Goal: Navigation & Orientation: Find specific page/section

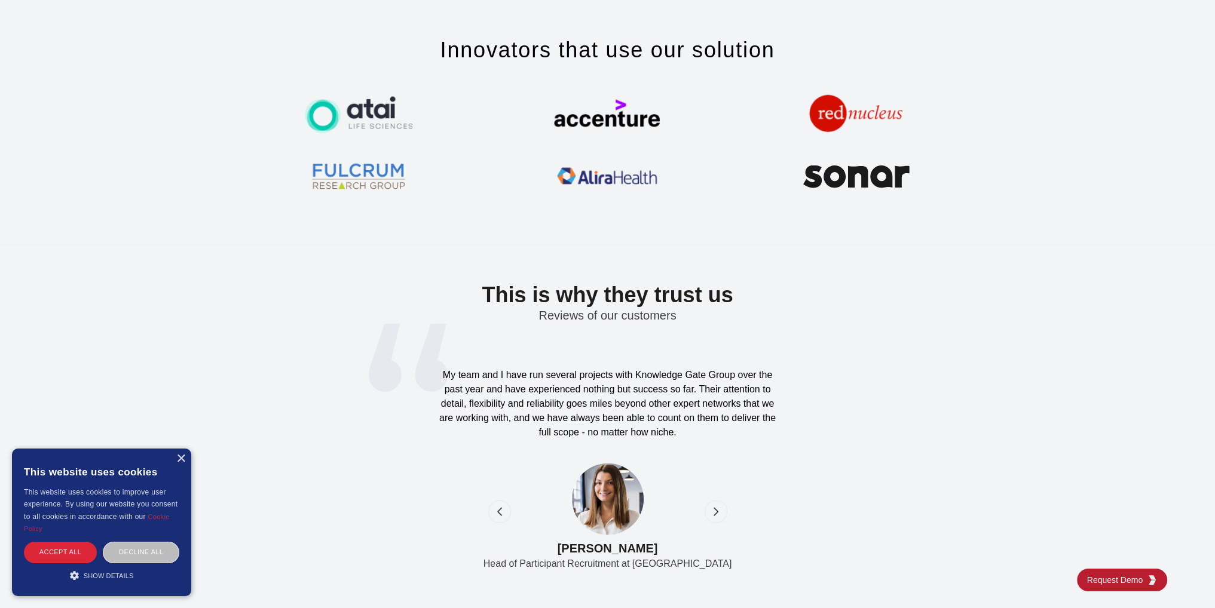
scroll to position [3645, 0]
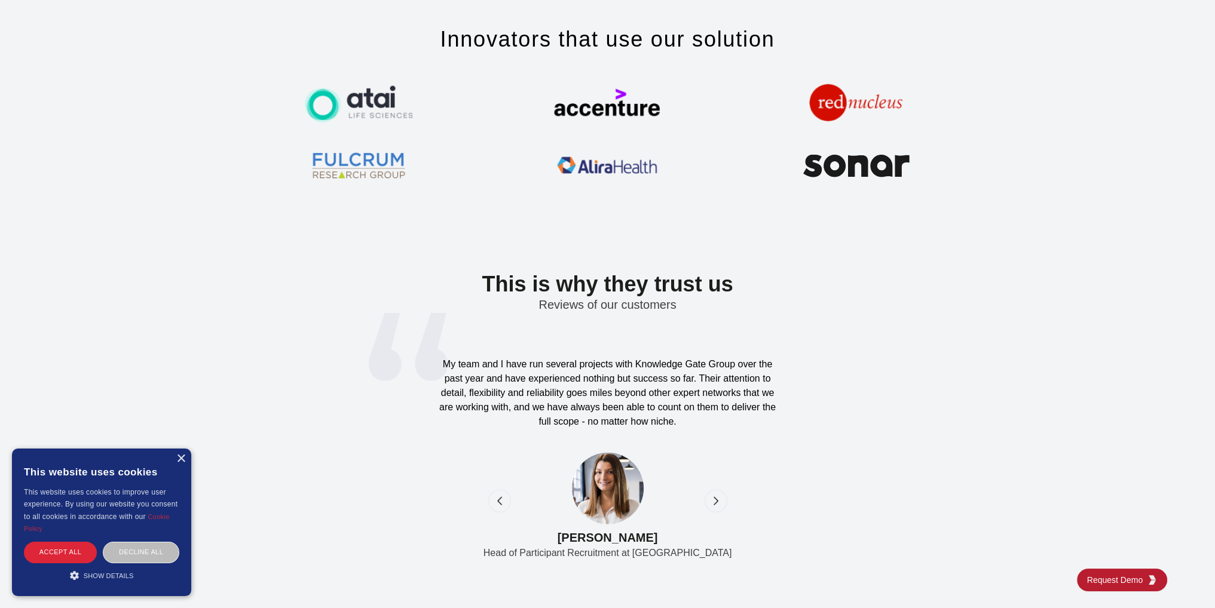
click at [710, 498] on icon "next" at bounding box center [716, 501] width 12 height 12
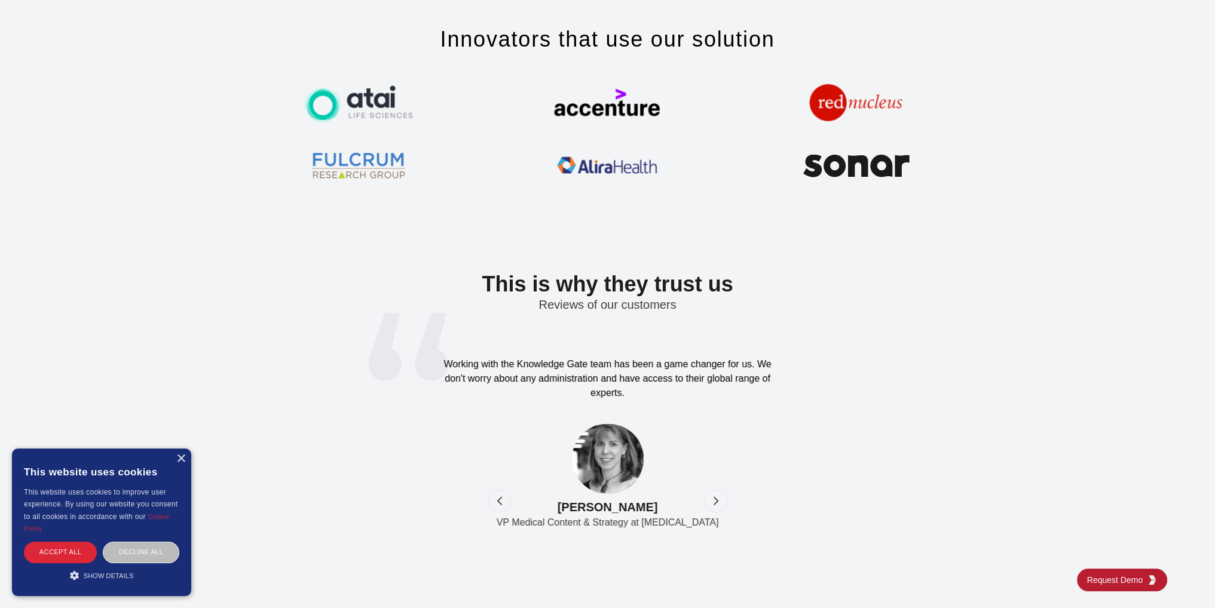
click at [497, 500] on icon "previous" at bounding box center [500, 501] width 12 height 12
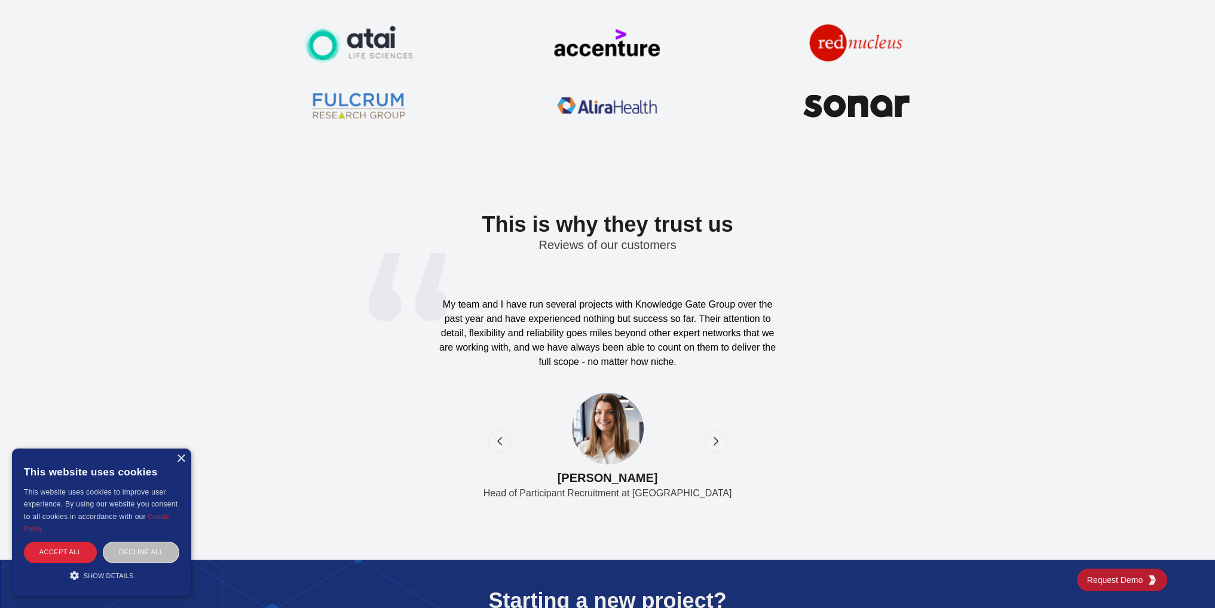
scroll to position [3765, 0]
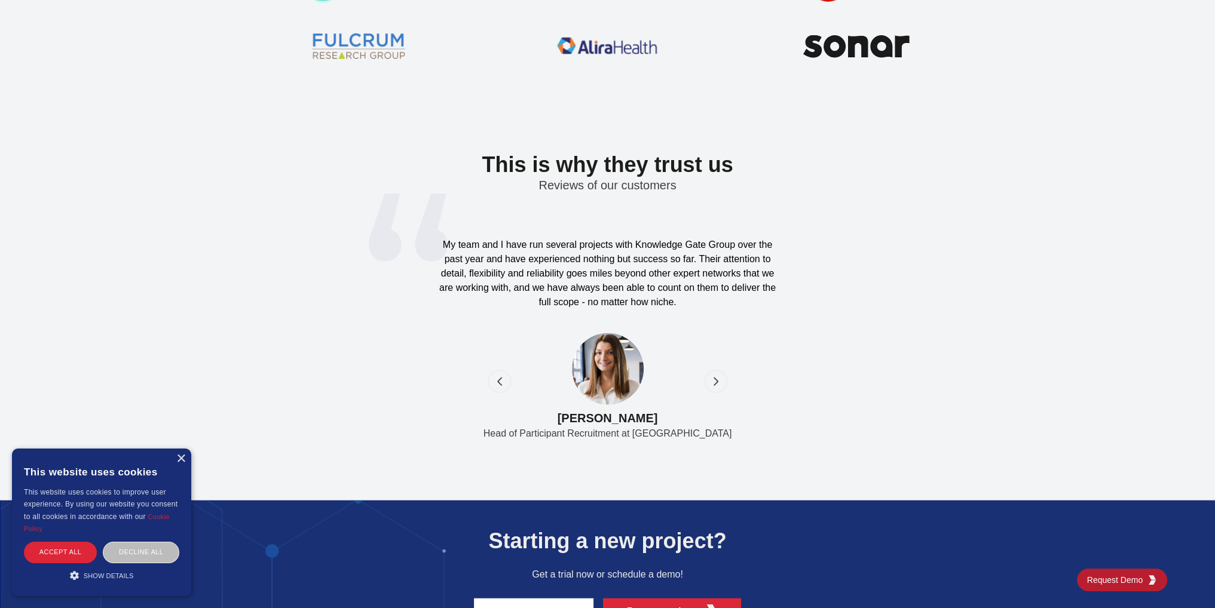
click at [715, 384] on icon "next" at bounding box center [716, 382] width 12 height 12
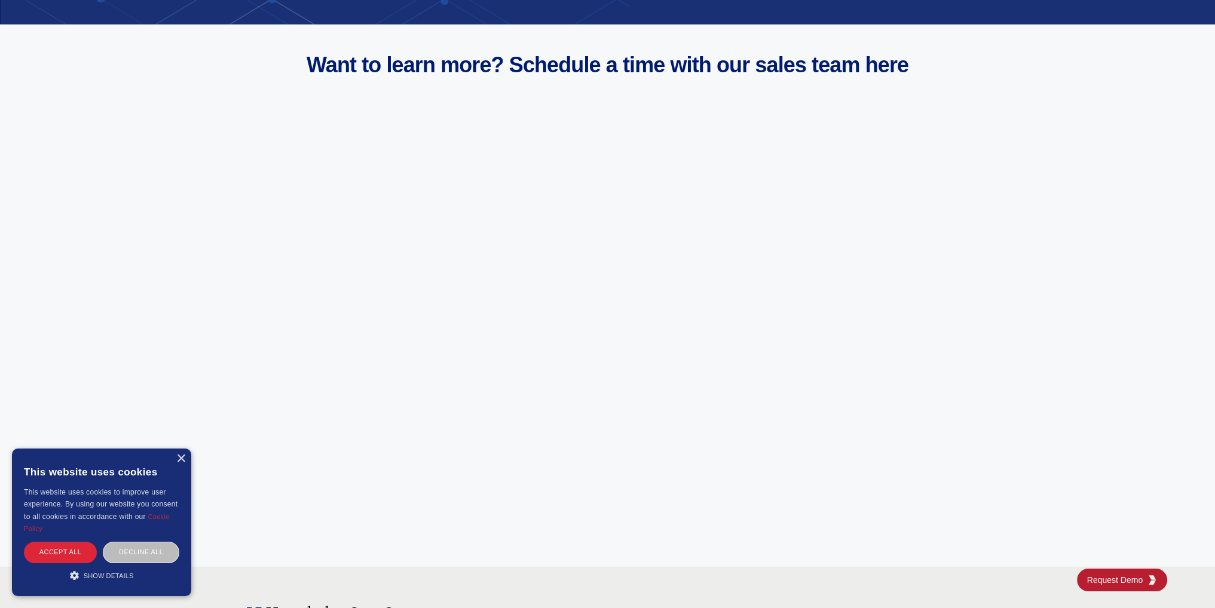
scroll to position [4542, 0]
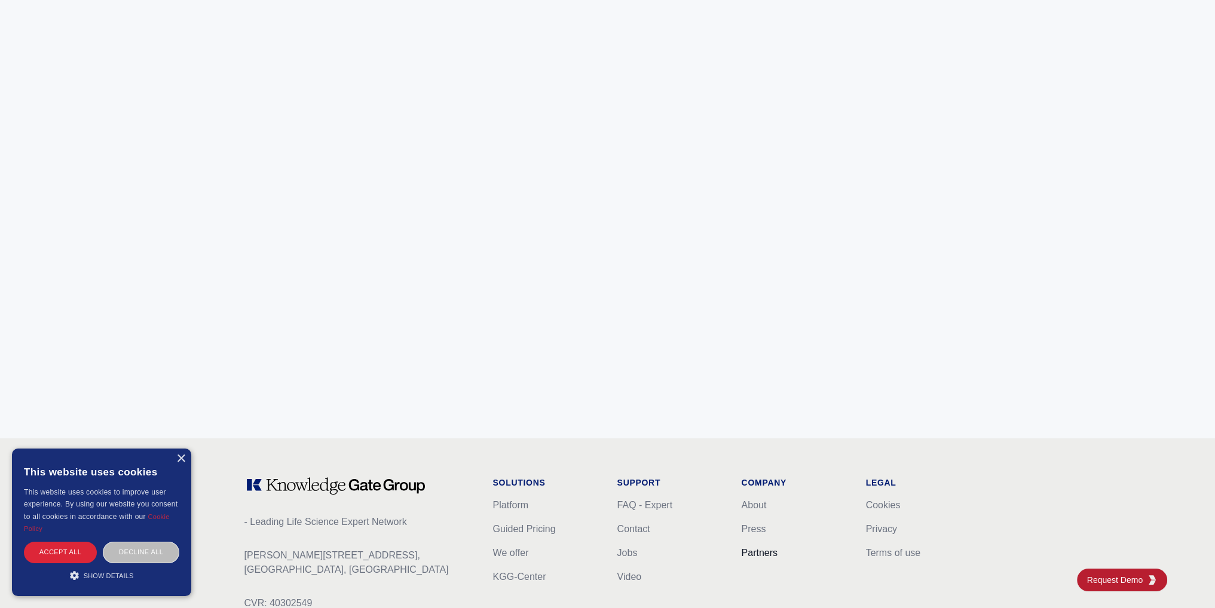
click at [753, 548] on link "Partners" at bounding box center [760, 553] width 36 height 10
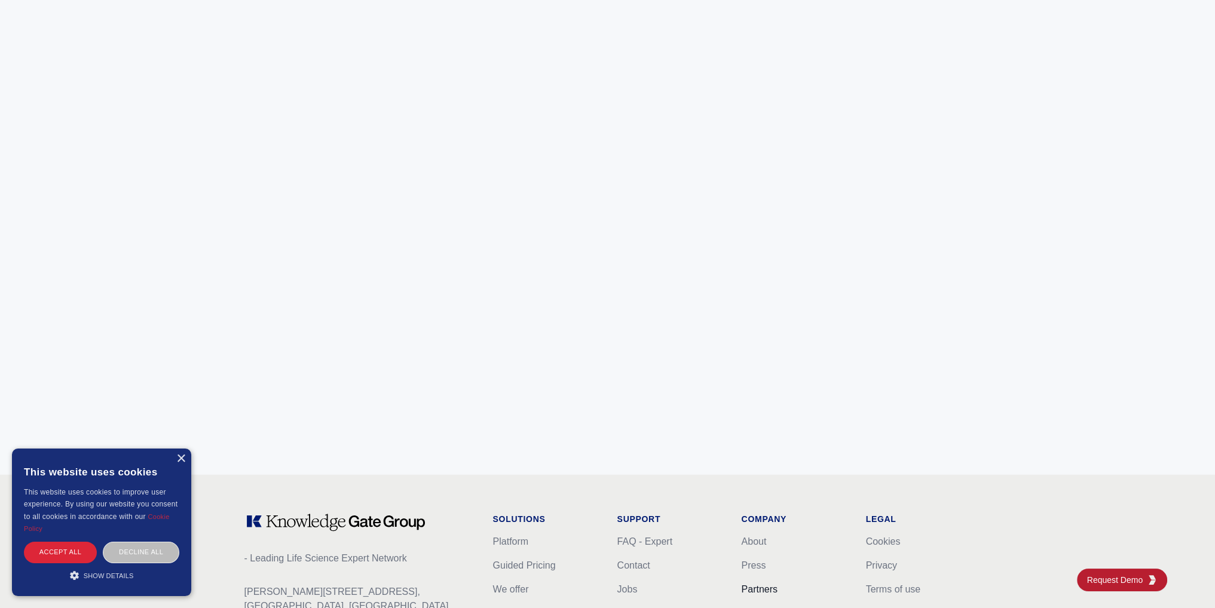
scroll to position [4663, 0]
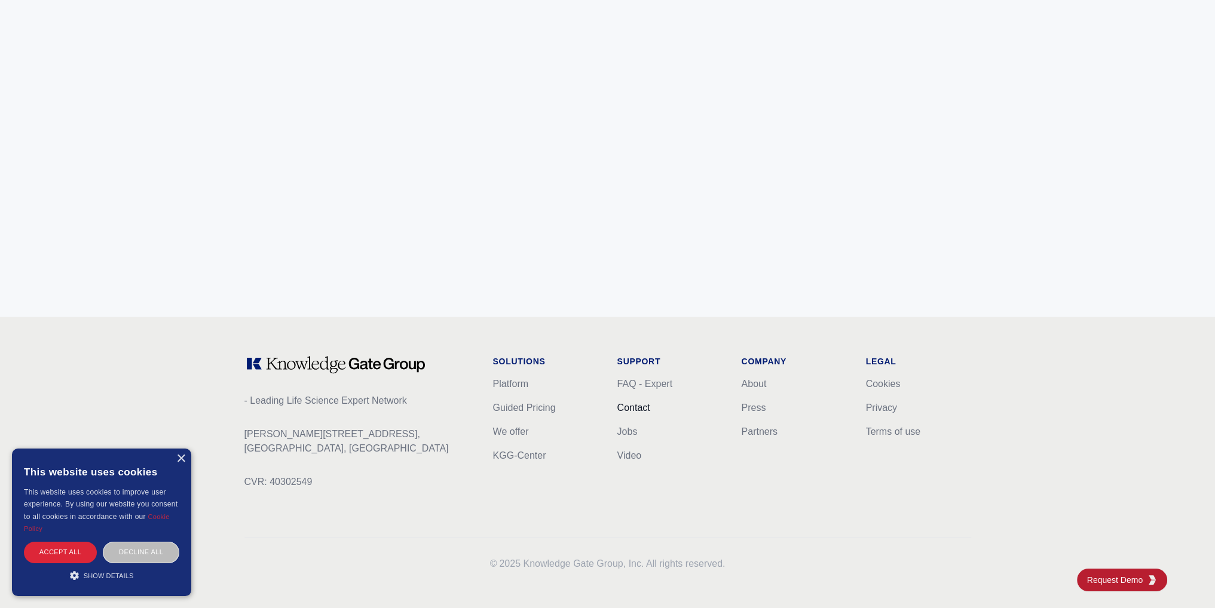
click at [632, 404] on link "Contact" at bounding box center [633, 408] width 33 height 10
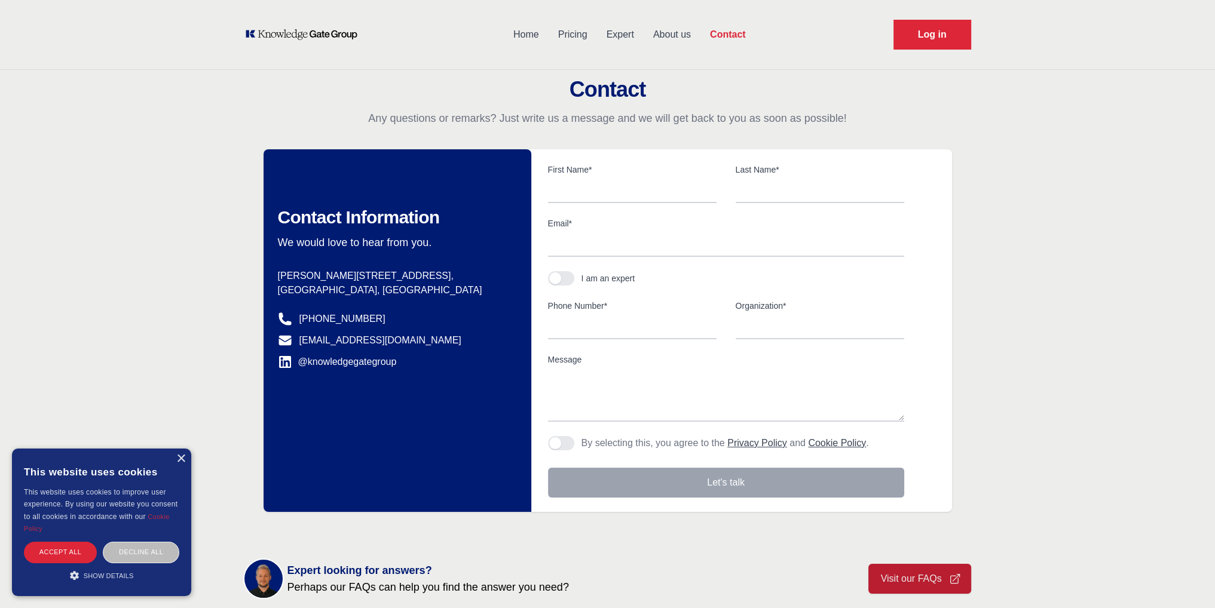
click at [531, 39] on link "Home" at bounding box center [526, 34] width 45 height 31
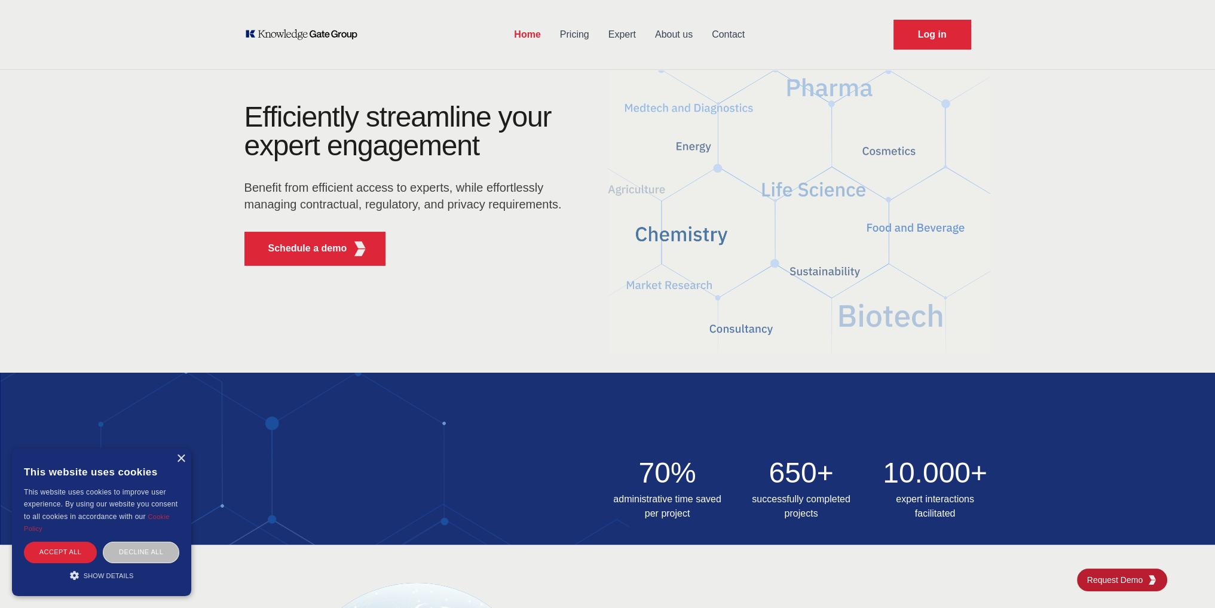
scroll to position [4674, 0]
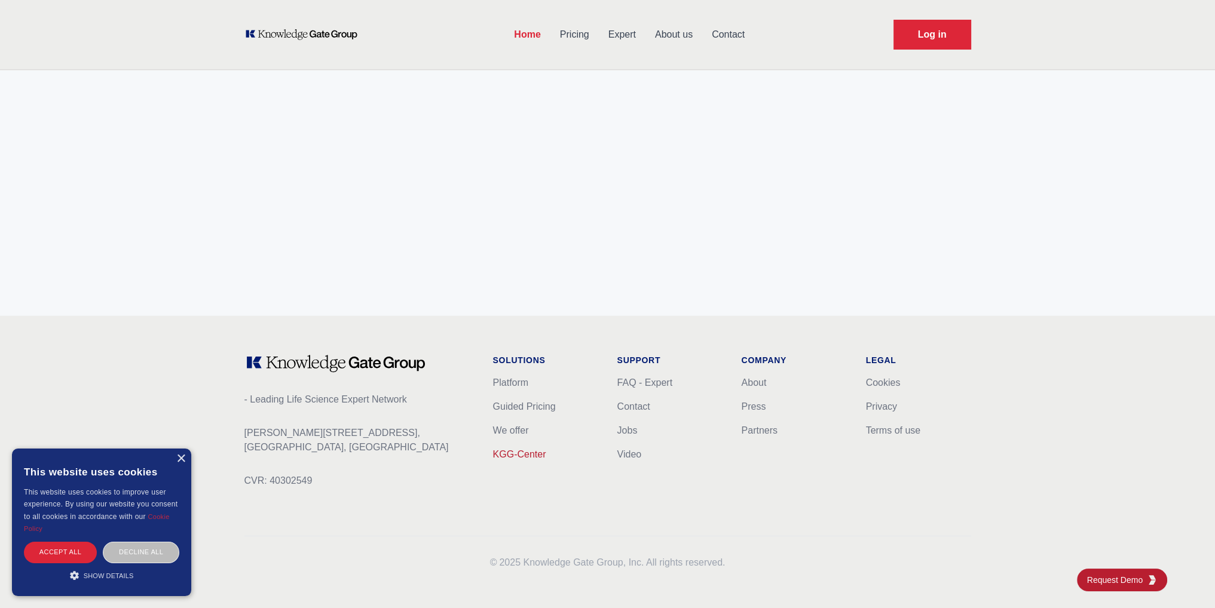
click at [505, 455] on link "KGG-Center" at bounding box center [519, 454] width 53 height 10
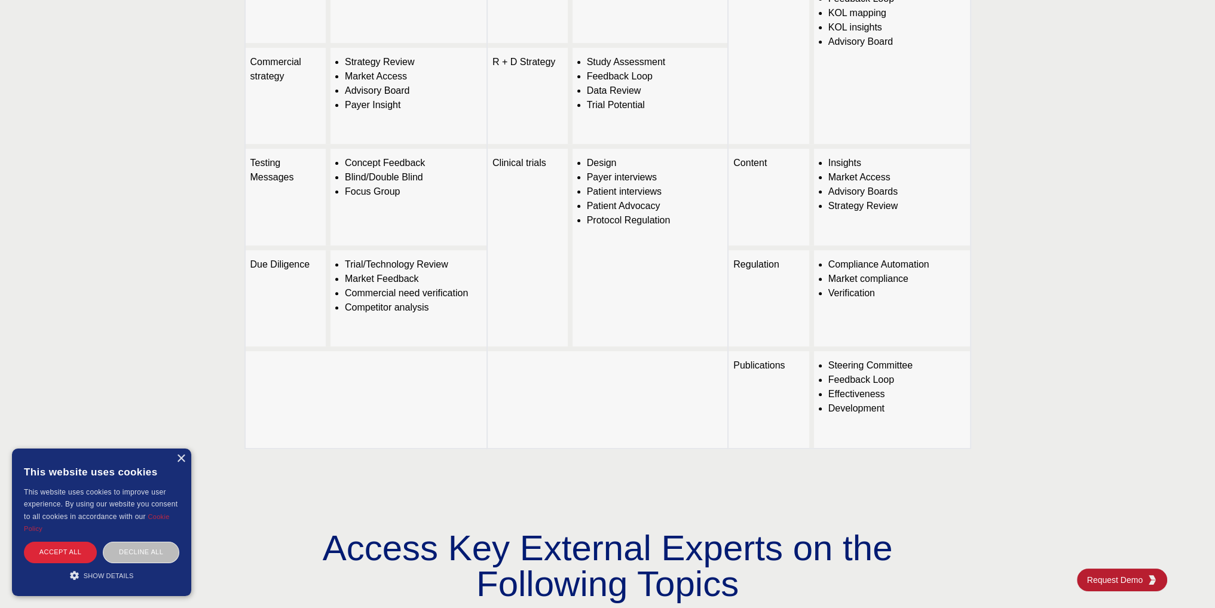
scroll to position [717, 0]
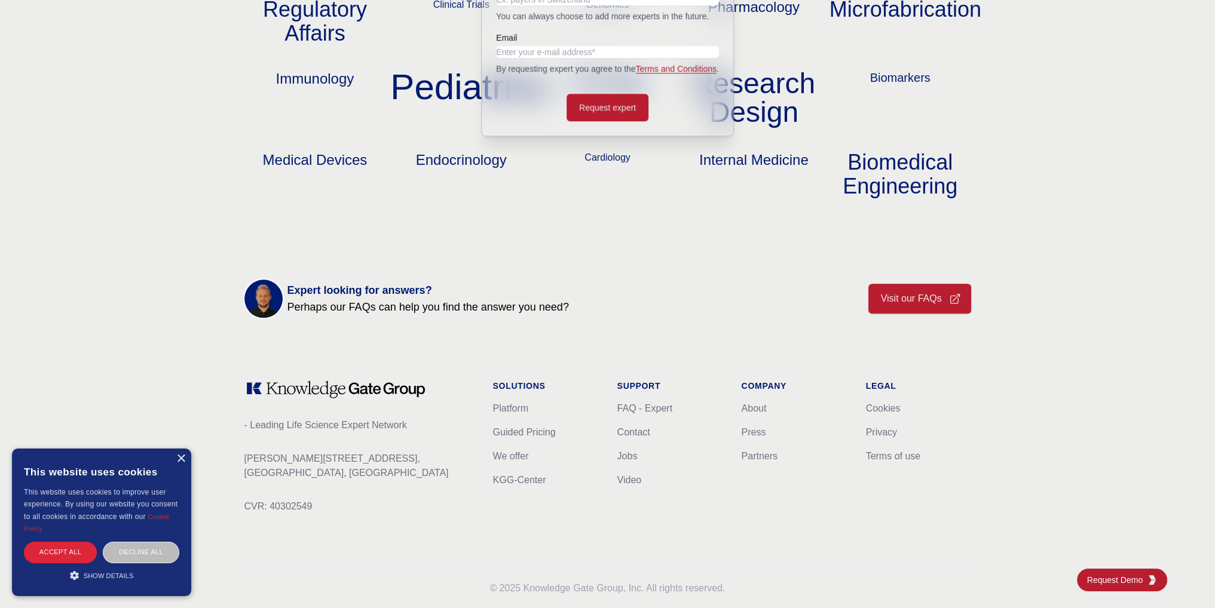
type input "[EMAIL_ADDRESS][DOMAIN_NAME]"
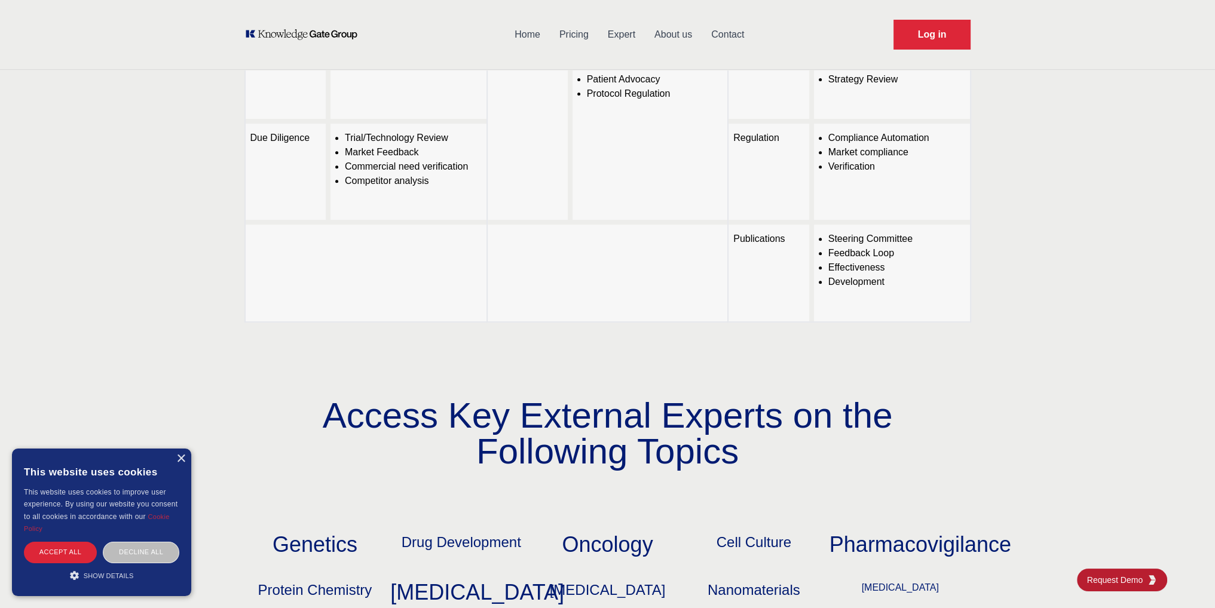
scroll to position [418, 0]
